Goal: Information Seeking & Learning: Learn about a topic

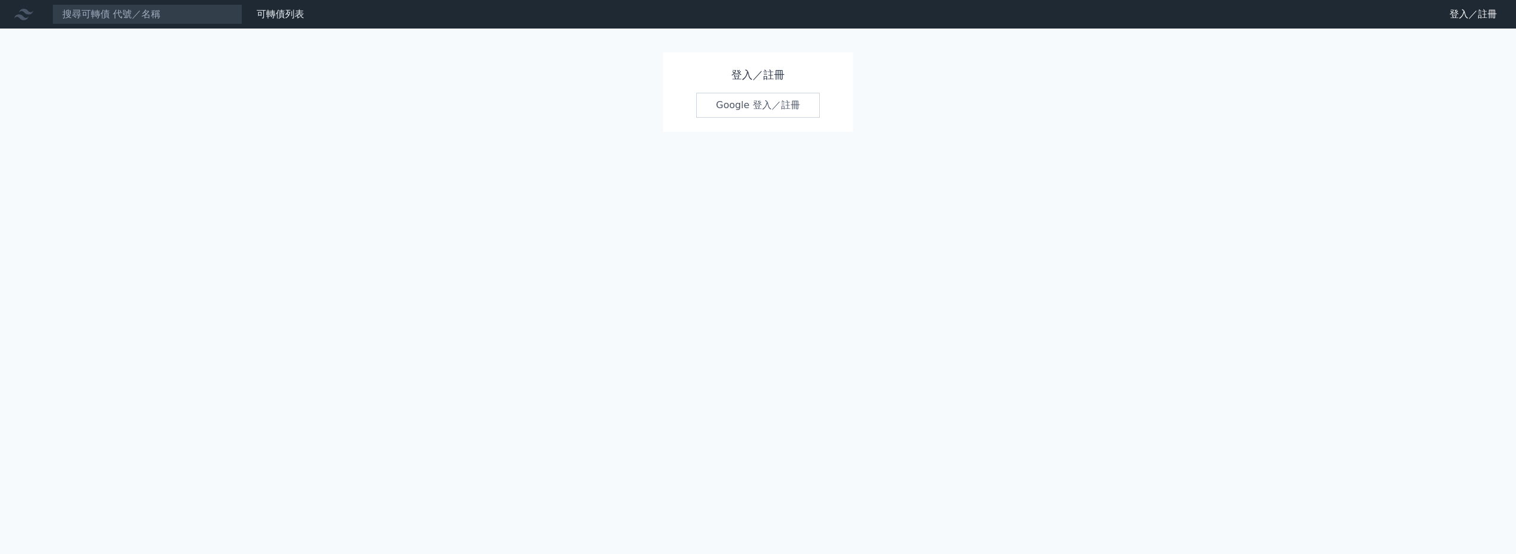
click at [745, 106] on link "Google 登入／註冊" at bounding box center [758, 105] width 124 height 25
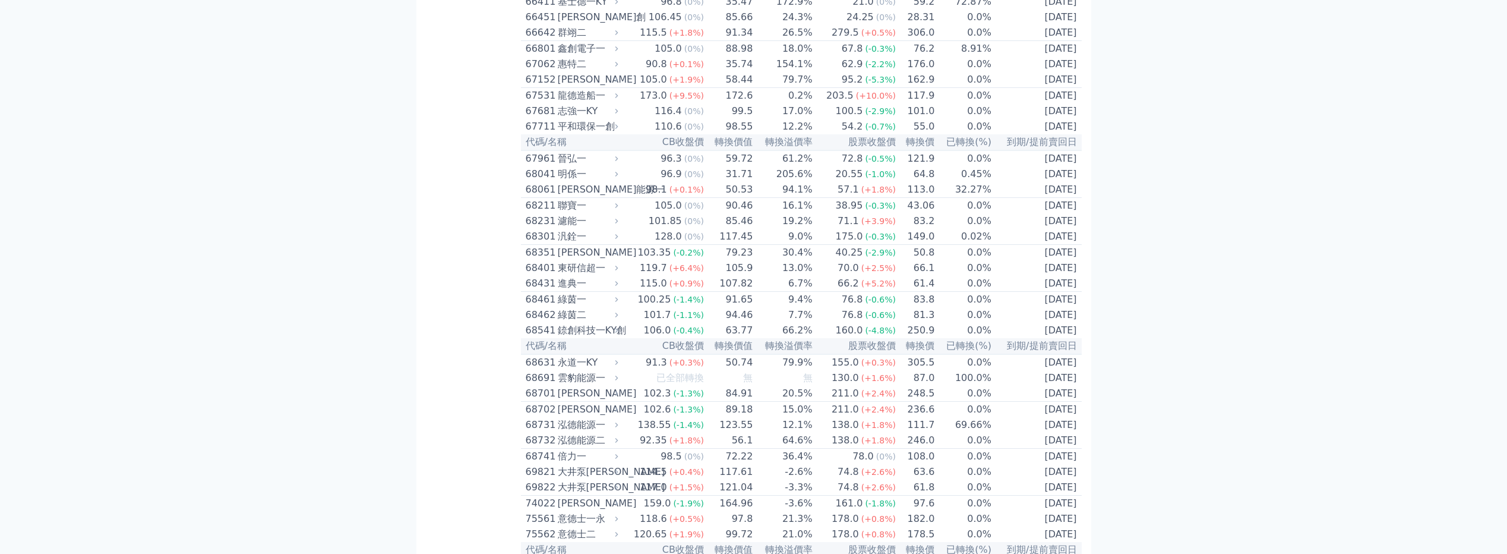
scroll to position [5476, 0]
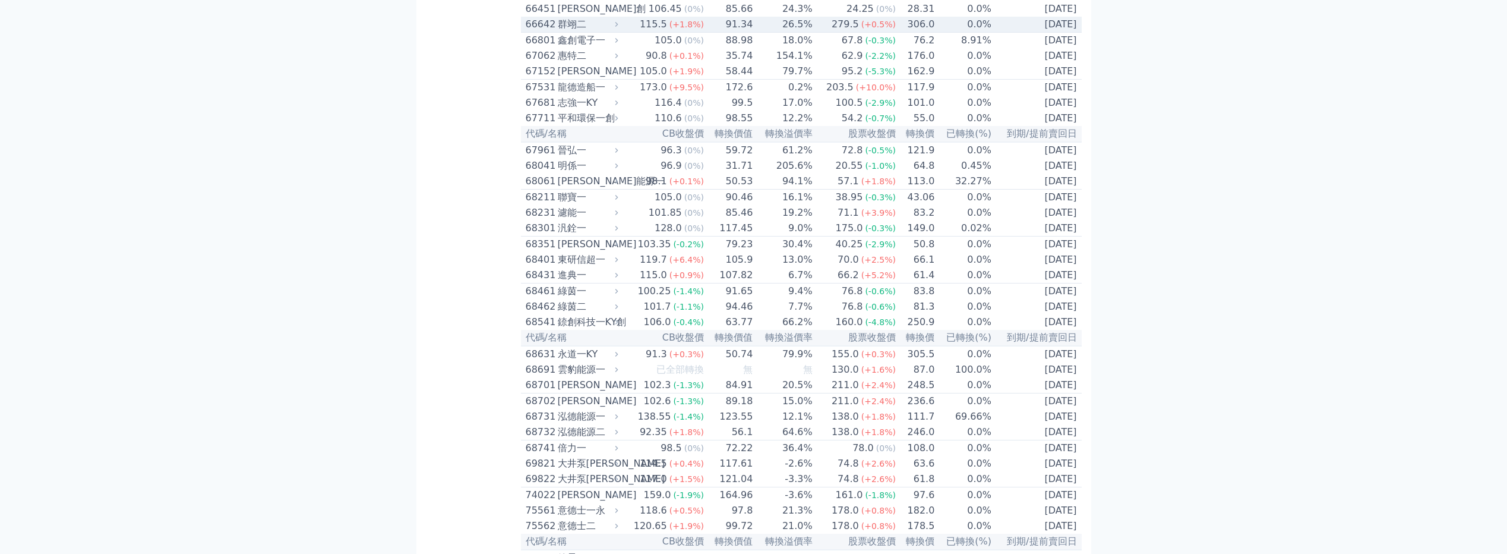
click at [558, 31] on div "群翊二" at bounding box center [587, 24] width 58 height 14
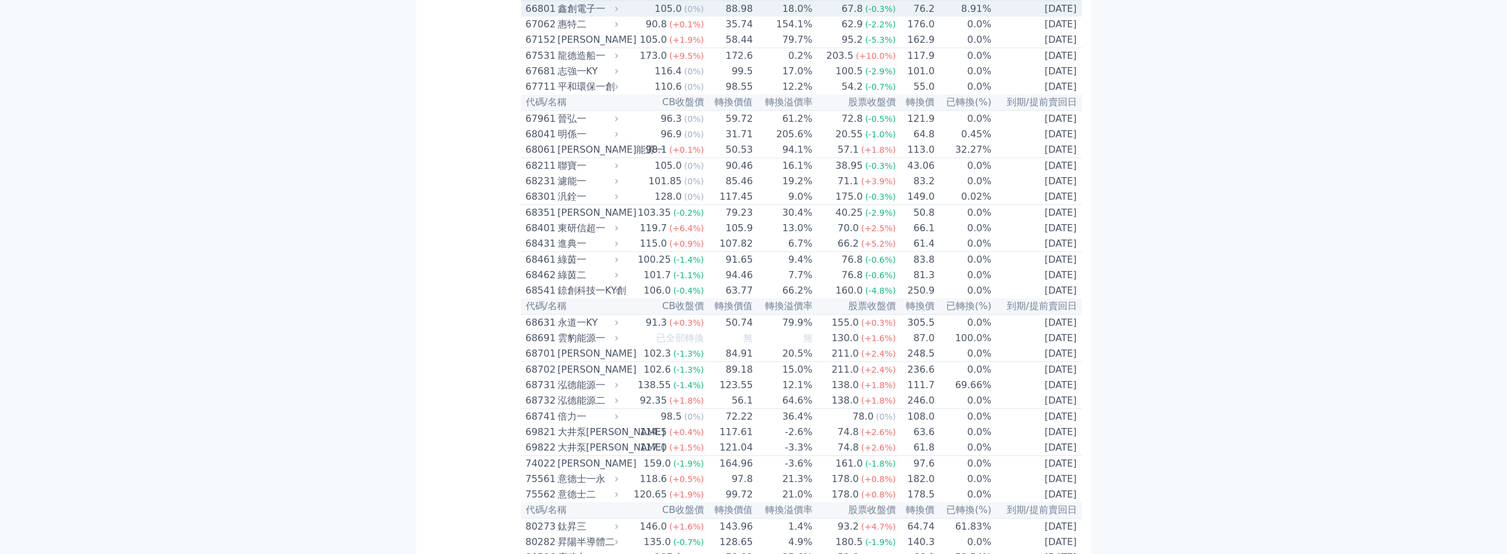
scroll to position [5952, 0]
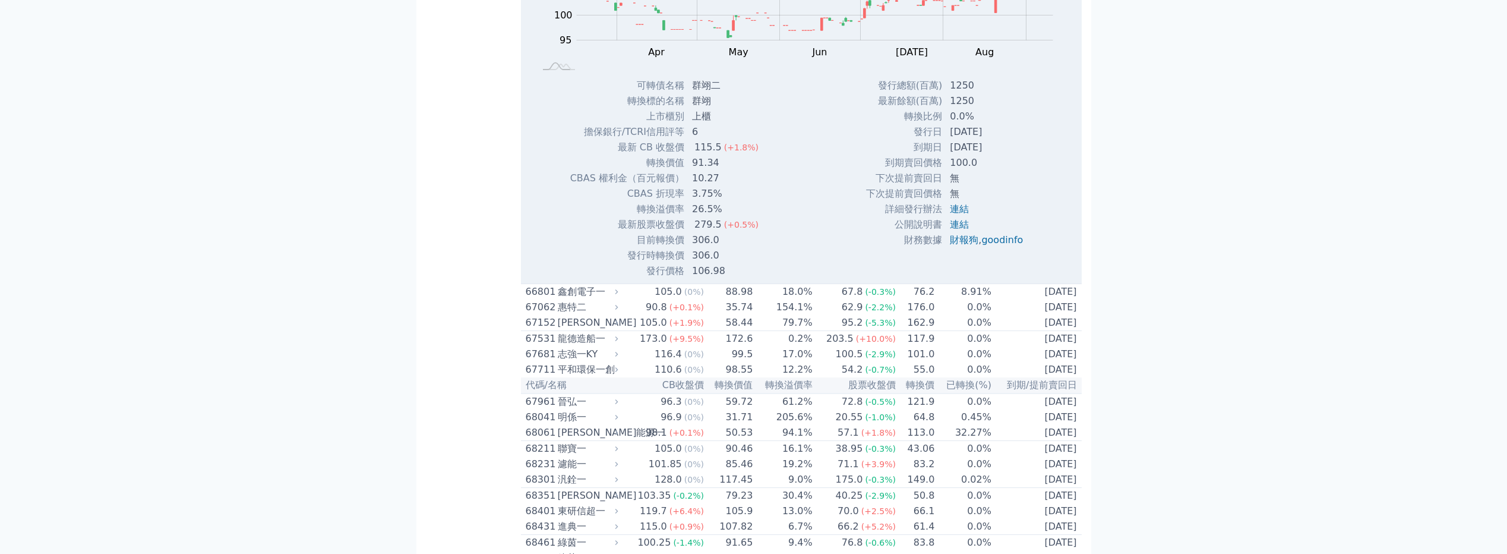
scroll to position [5608, 0]
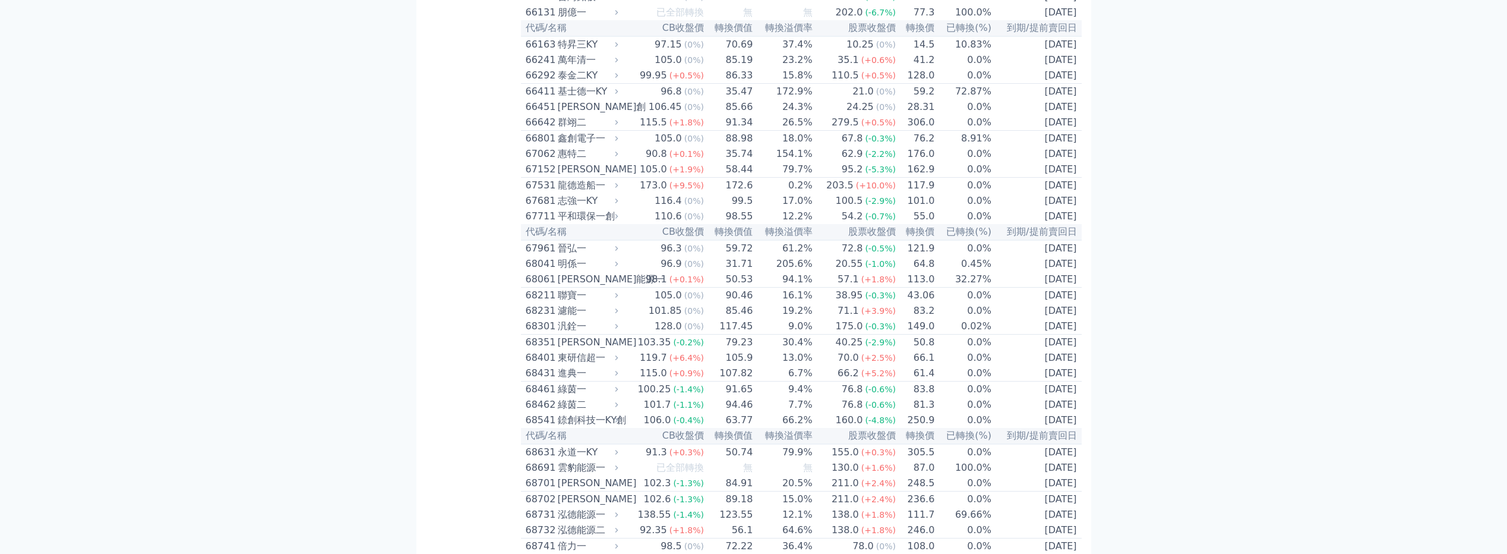
scroll to position [5310, 0]
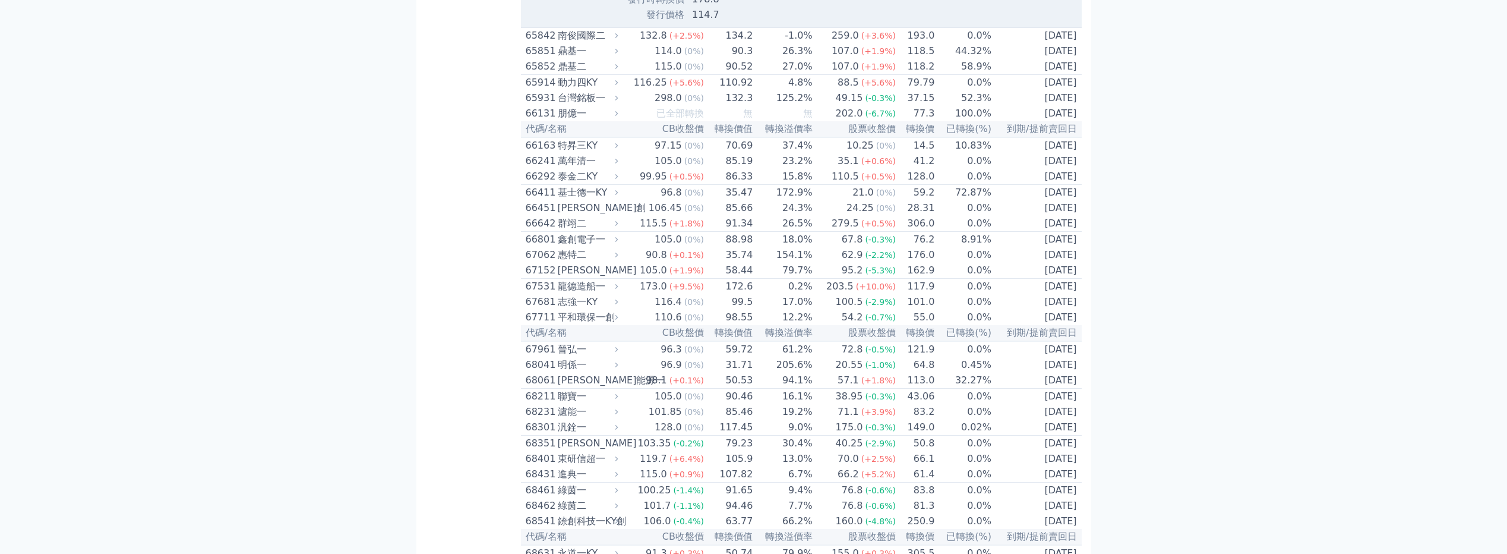
scroll to position [5667, 0]
click at [605, 39] on div "南俊國際二" at bounding box center [587, 32] width 58 height 14
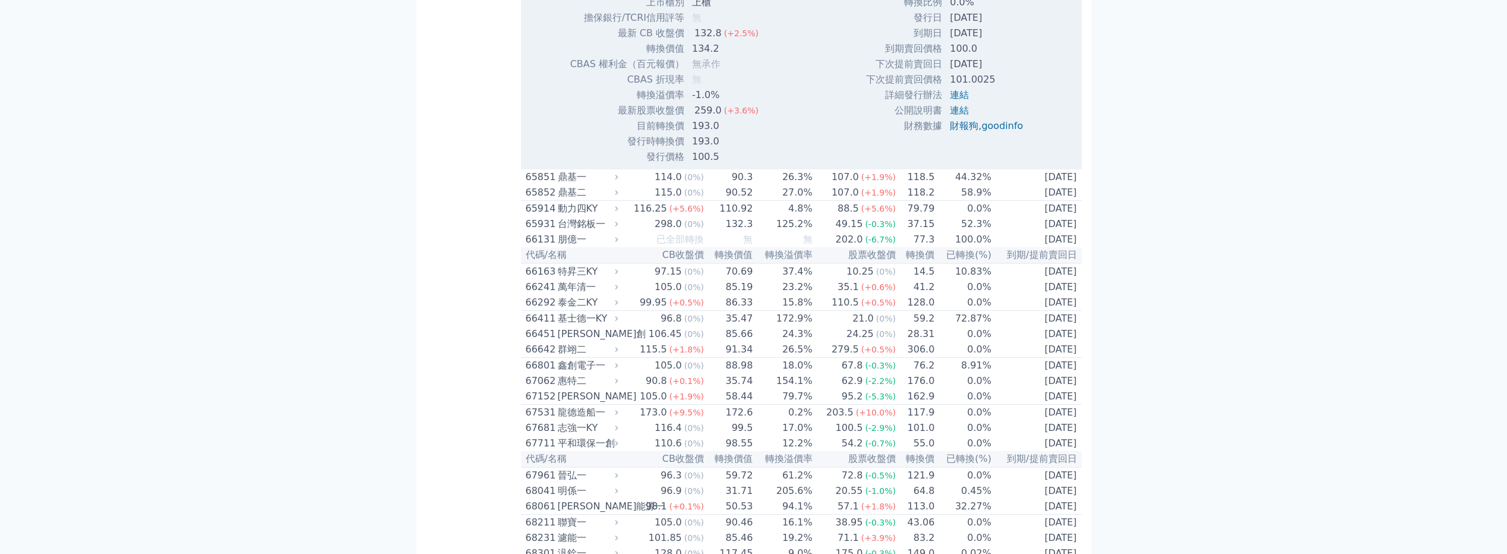
scroll to position [5905, 0]
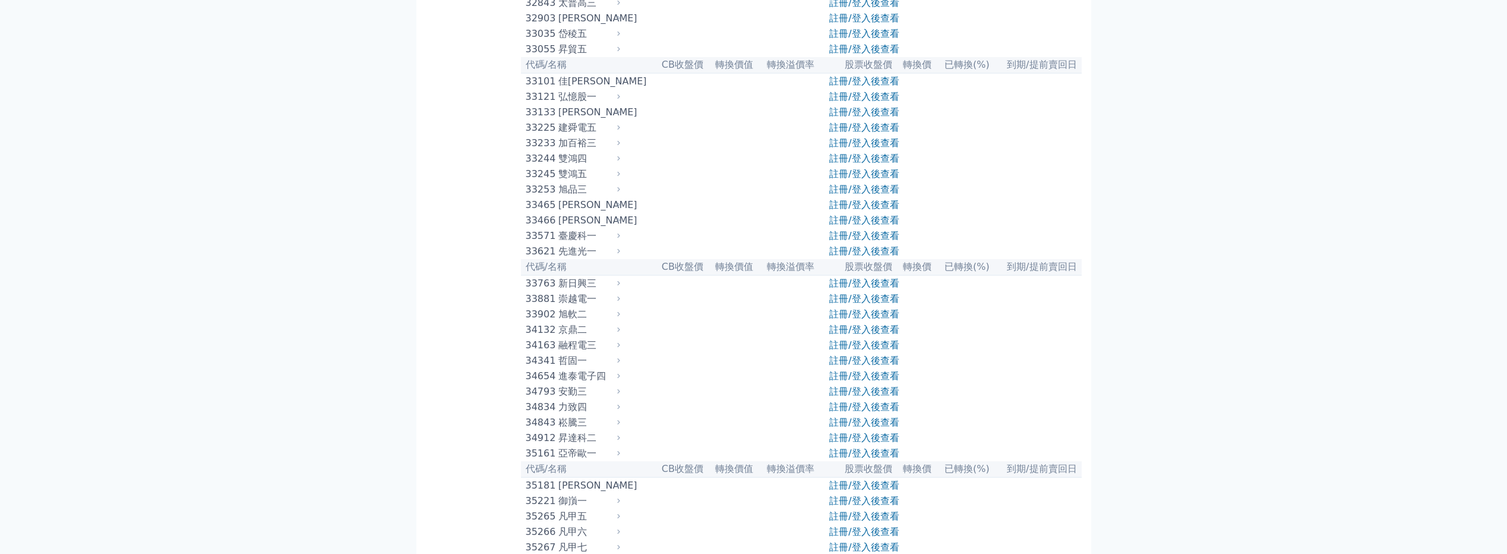
scroll to position [2040, 0]
